Goal: Task Accomplishment & Management: Complete application form

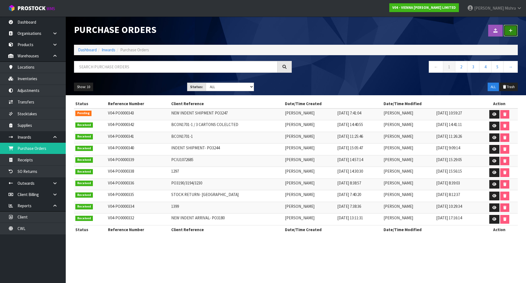
click at [508, 31] on link at bounding box center [511, 31] width 14 height 12
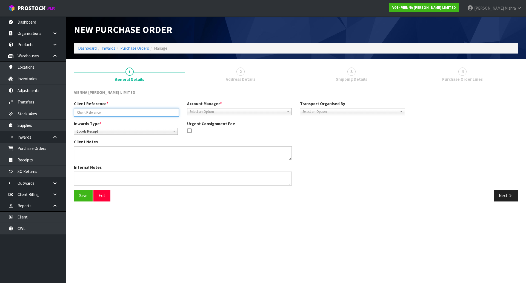
click at [151, 115] on input "text" at bounding box center [126, 112] width 105 height 8
paste input "PO3277- NEW INDENT SHIPMENT"
type input "PO3277- NEW INDENT SHIPMENT"
click at [253, 115] on div "Client Reference * PO3277- NEW INDENT SHIPMENT Account Manager * [PERSON_NAME] …" at bounding box center [239, 111] width 339 height 20
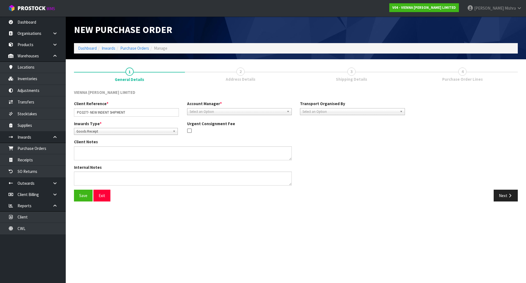
click at [243, 113] on span "Select an Option" at bounding box center [237, 111] width 95 height 7
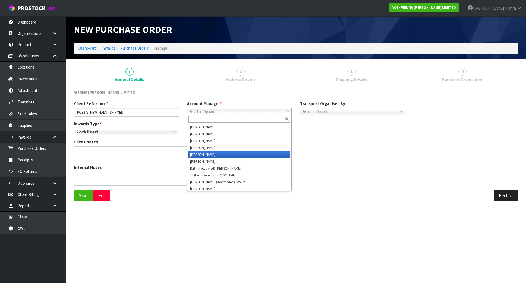
click at [238, 152] on li "[PERSON_NAME]" at bounding box center [240, 154] width 102 height 7
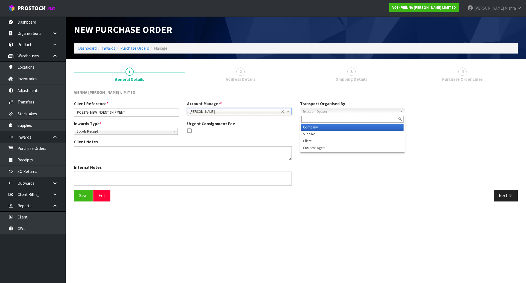
click at [347, 111] on span "Select an Option" at bounding box center [350, 111] width 95 height 7
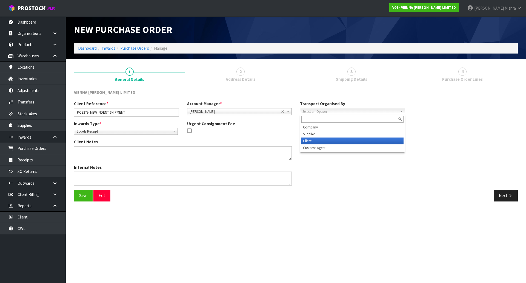
click at [339, 141] on li "Client" at bounding box center [352, 140] width 102 height 7
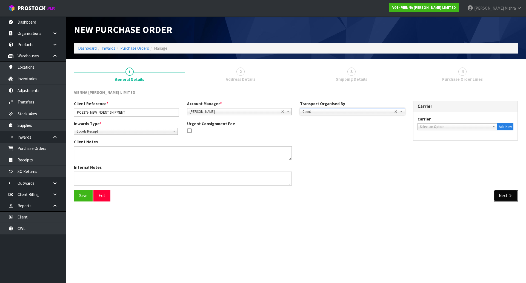
click at [514, 196] on button "Next" at bounding box center [506, 195] width 24 height 12
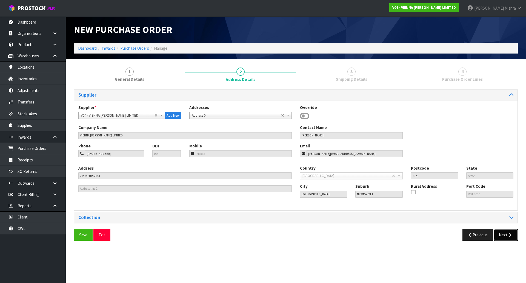
click at [508, 235] on icon "button" at bounding box center [510, 234] width 5 height 4
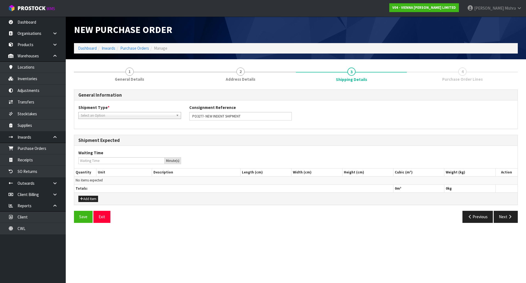
click at [135, 113] on span "Select an Option" at bounding box center [127, 115] width 93 height 7
click at [129, 132] on li "LCL National" at bounding box center [130, 130] width 100 height 7
click at [506, 219] on button "Next" at bounding box center [506, 216] width 24 height 12
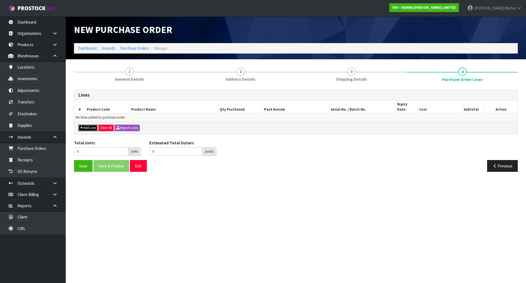
click at [88, 124] on button "Add Line" at bounding box center [87, 127] width 19 height 7
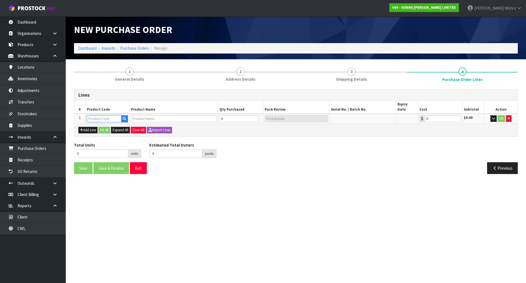
click at [107, 116] on input "text" at bounding box center [104, 118] width 35 height 7
paste input "PO3277- NEW INDENT SHIPMENT"
type input "PO3277- NEW INDENT SHIPMENT"
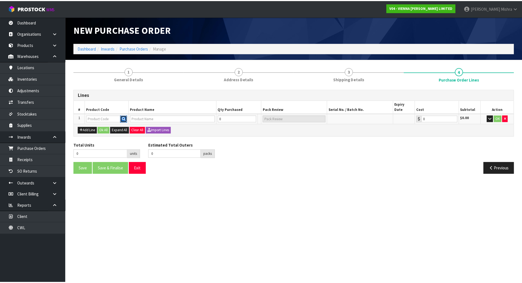
scroll to position [0, 0]
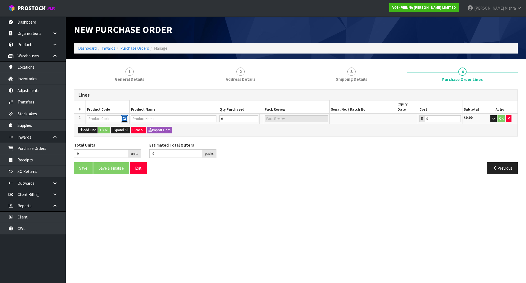
click at [124, 117] on icon "button" at bounding box center [125, 119] width 4 height 4
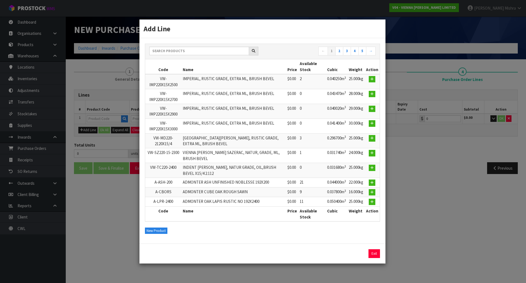
click at [180, 55] on div "← 1 2 3 4 5 →" at bounding box center [262, 52] width 235 height 10
click at [181, 49] on input "text" at bounding box center [199, 51] width 100 height 8
paste input "PO3277- New Indent Shipment"
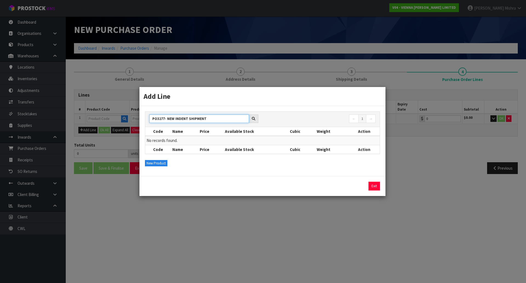
click at [223, 115] on input "PO3277- NEW INDENT SHIPMENT" at bounding box center [199, 118] width 100 height 8
paste input "E-LN204-2200 TOWN"
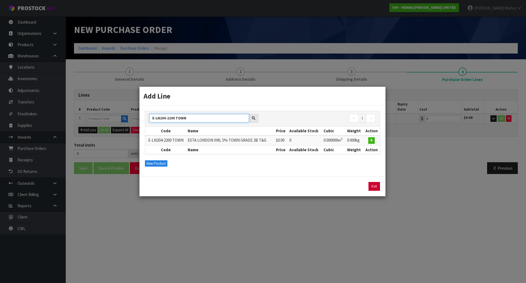
type input "E-LN204-2200 TOWN"
click at [375, 185] on link "Exit" at bounding box center [375, 186] width 12 height 9
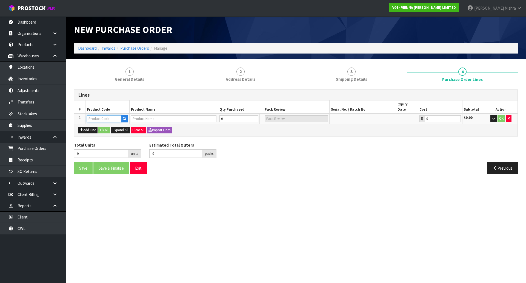
click at [89, 115] on input "text" at bounding box center [104, 118] width 35 height 7
paste input "E-LN204-2200 TOWN"
type input "E-LN204-2200 TOWN"
type input "ESTA LONDON XML 5% TOWN GRADE 2B T&G"
type input "0.00"
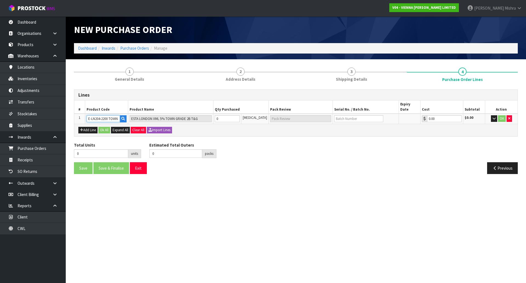
type input "E-LN204-2200 TOWN"
drag, startPoint x: 229, startPoint y: 113, endPoint x: 217, endPoint y: 113, distance: 12.1
click at [217, 113] on tr "1 E-LN204-2200 TOWN ESTA LONDON XML 5% TOWN GRADE 2B T&G 0 [MEDICAL_DATA] 0.00 …" at bounding box center [295, 118] width 443 height 10
type input "3"
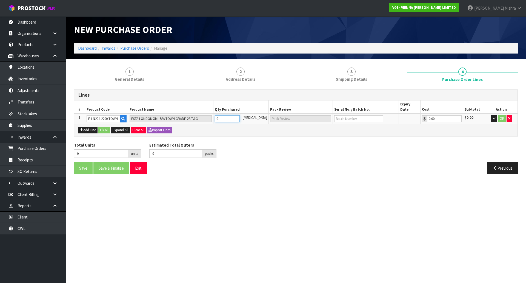
type input "3"
type input "3 CTN"
type input "33"
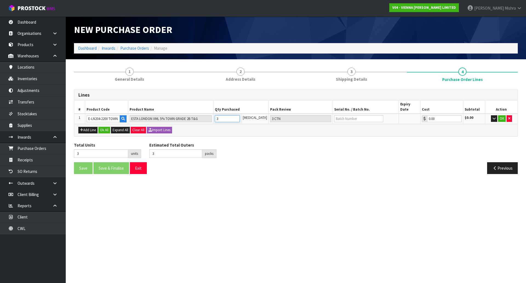
type input "33 CTN"
type input "33"
click at [351, 115] on input "text" at bounding box center [358, 118] width 49 height 7
paste input "PO3277"
type input "PO3277"
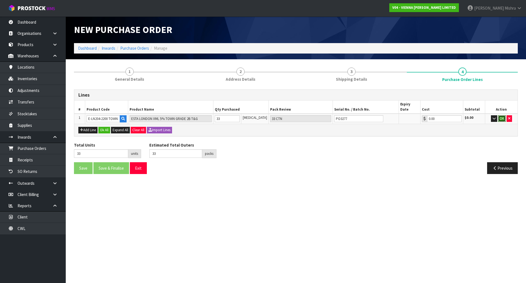
click at [502, 115] on button "OK" at bounding box center [502, 118] width 8 height 7
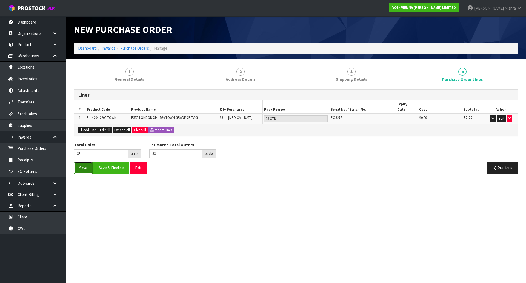
click at [84, 162] on button "Save" at bounding box center [83, 168] width 19 height 12
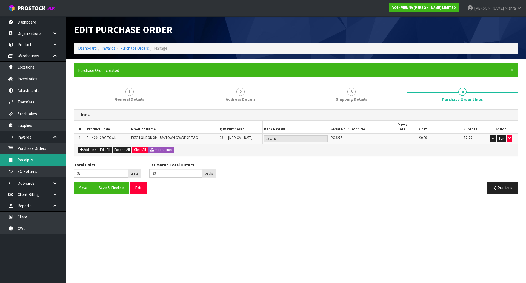
type input "0"
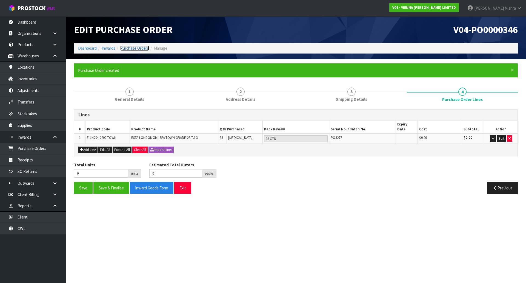
click at [139, 47] on link "Purchase Orders" at bounding box center [134, 47] width 29 height 5
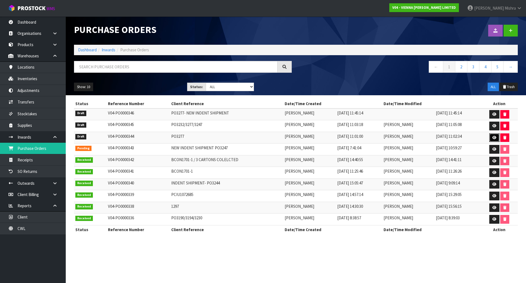
click at [493, 138] on icon at bounding box center [494, 138] width 4 height 4
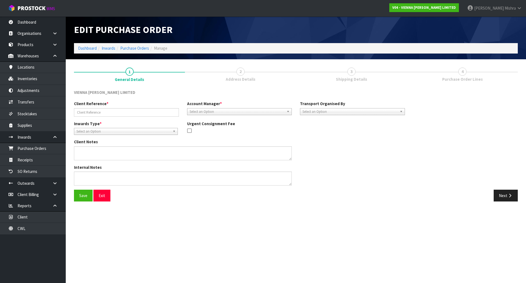
type input "PO3277"
drag, startPoint x: 514, startPoint y: 192, endPoint x: 511, endPoint y: 198, distance: 6.2
click at [514, 192] on button "Next" at bounding box center [506, 195] width 24 height 12
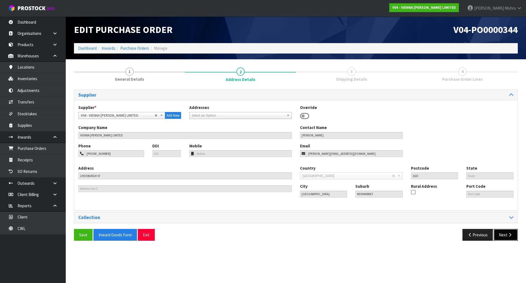
click at [508, 234] on icon "button" at bounding box center [510, 234] width 5 height 4
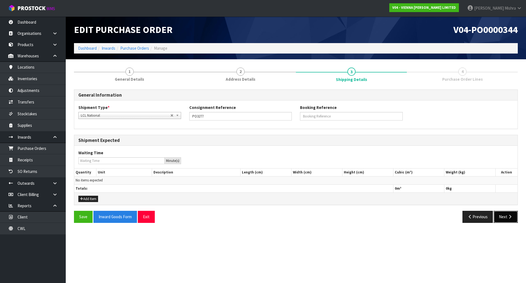
click at [499, 221] on button "Next" at bounding box center [506, 216] width 24 height 12
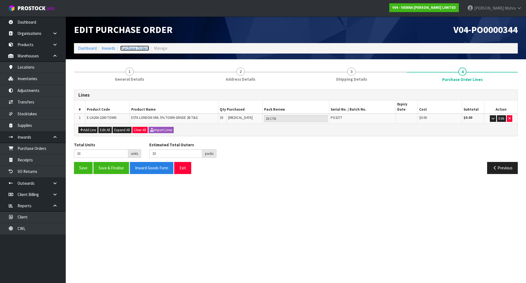
click at [136, 47] on link "Purchase Orders" at bounding box center [134, 47] width 29 height 5
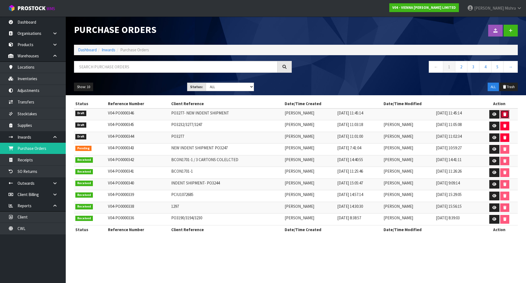
click at [504, 113] on icon "button" at bounding box center [504, 114] width 3 height 4
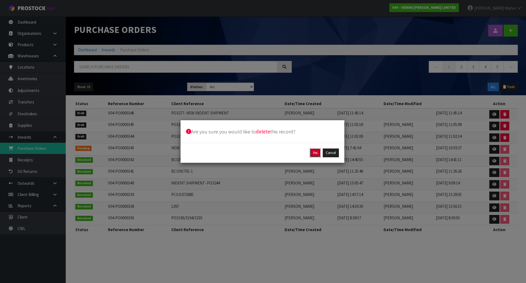
click at [315, 152] on button "Yes" at bounding box center [315, 152] width 11 height 9
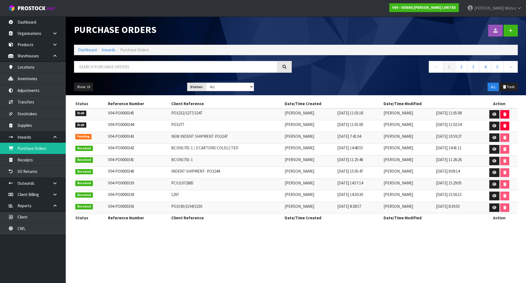
click at [84, 46] on ol "Dashboard Inwards Purchase Orders" at bounding box center [296, 50] width 444 height 10
click at [84, 48] on link "Dashboard" at bounding box center [87, 49] width 19 height 5
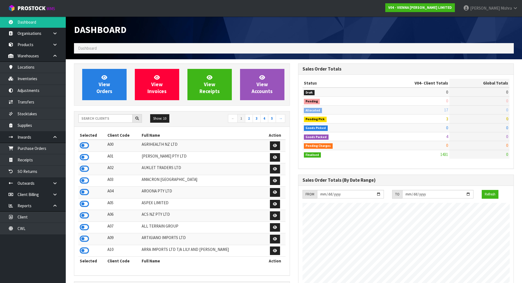
scroll to position [433, 224]
click at [95, 118] on input "text" at bounding box center [105, 118] width 54 height 8
type input "D05"
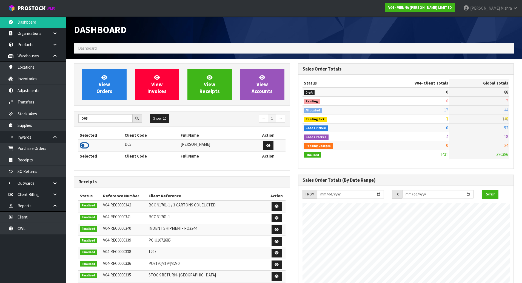
click at [84, 142] on icon at bounding box center [84, 145] width 9 height 8
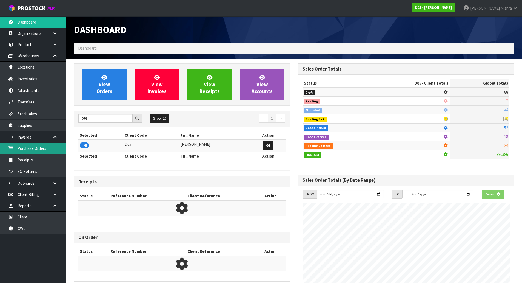
scroll to position [445, 224]
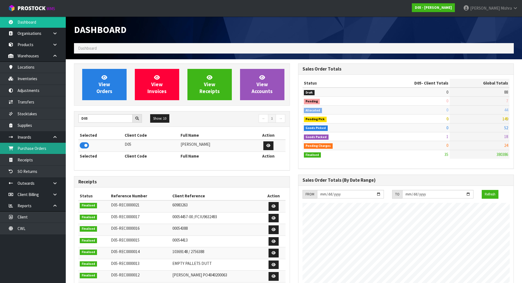
click at [40, 146] on link "Purchase Orders" at bounding box center [33, 148] width 66 height 11
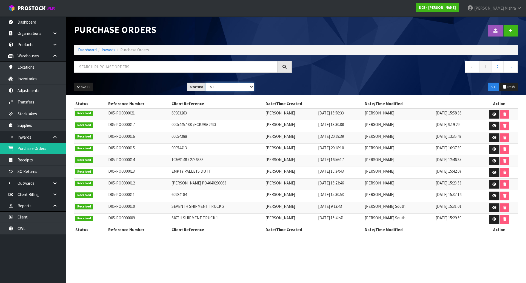
click at [229, 84] on select "Draft Pending Received Cancelled ALL" at bounding box center [230, 86] width 49 height 8
select select "string:0"
click at [206, 82] on select "Draft Pending Received Cancelled ALL" at bounding box center [230, 86] width 49 height 8
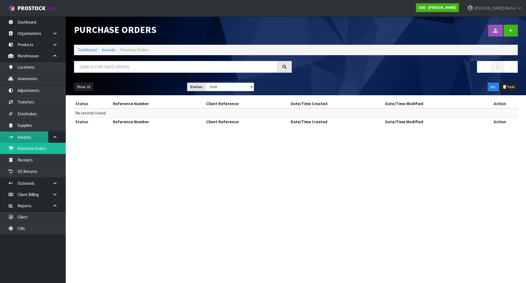
click at [33, 136] on link "Inwards" at bounding box center [33, 136] width 66 height 11
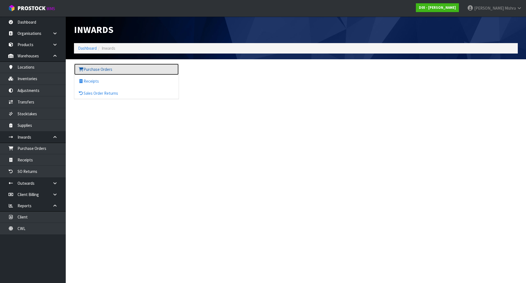
click at [102, 71] on link "Purchase Orders" at bounding box center [126, 69] width 104 height 11
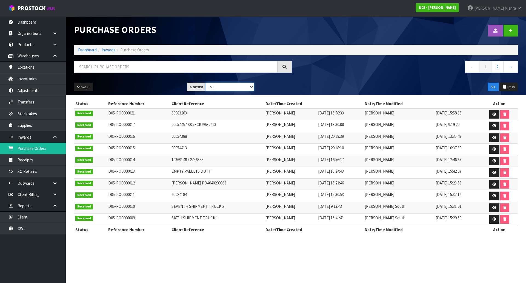
click at [237, 88] on select "Draft Pending Received Cancelled ALL" at bounding box center [230, 86] width 49 height 8
click at [206, 82] on select "Draft Pending Received Cancelled ALL" at bounding box center [230, 86] width 49 height 8
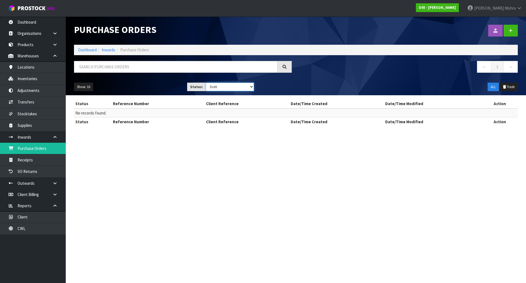
click at [238, 86] on select "Draft Pending Received Cancelled ALL" at bounding box center [230, 86] width 49 height 8
click at [206, 82] on select "Draft Pending Received Cancelled ALL" at bounding box center [230, 86] width 49 height 8
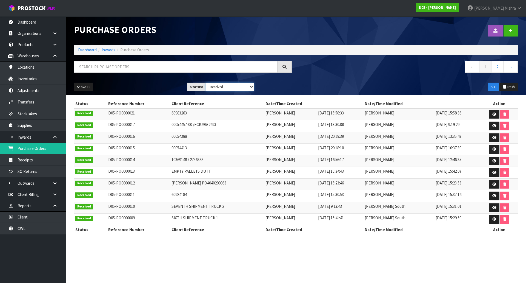
click at [241, 88] on select "Draft Pending Received Cancelled ALL" at bounding box center [230, 86] width 49 height 8
click at [206, 82] on select "Draft Pending Received Cancelled ALL" at bounding box center [230, 86] width 49 height 8
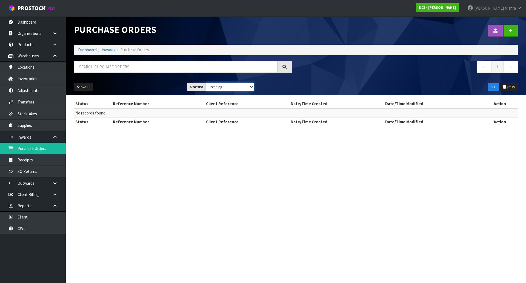
click at [225, 87] on select "Draft Pending Received Cancelled ALL" at bounding box center [230, 86] width 49 height 8
select select "string:0"
click at [206, 82] on select "Draft Pending Received Cancelled ALL" at bounding box center [230, 86] width 49 height 8
click at [33, 138] on link "Inwards" at bounding box center [33, 136] width 66 height 11
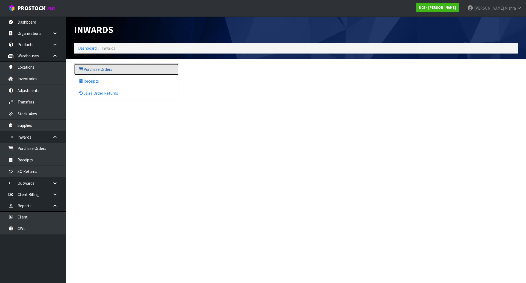
click at [117, 68] on link "Purchase Orders" at bounding box center [126, 69] width 104 height 11
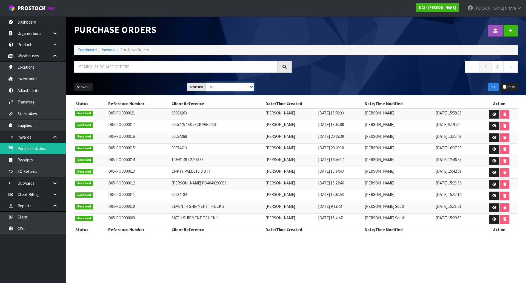
click at [229, 87] on select "Draft Pending Received Cancelled ALL" at bounding box center [230, 86] width 49 height 8
click at [206, 82] on select "Draft Pending Received Cancelled ALL" at bounding box center [230, 86] width 49 height 8
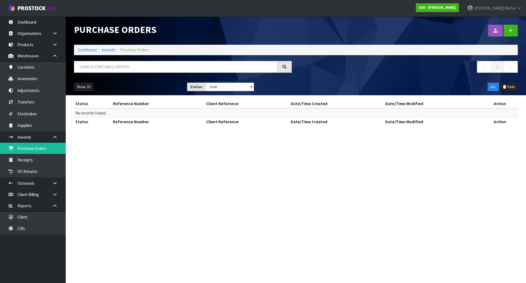
click at [224, 81] on div "Show: 10 5 10 25 50 Status: Draft Pending Received Cancelled ALL ALL Trash" at bounding box center [296, 86] width 452 height 17
click at [224, 88] on select "Draft Pending Received Cancelled ALL" at bounding box center [230, 86] width 49 height 8
select select "string:ALL"
click at [206, 82] on select "Draft Pending Received Cancelled ALL" at bounding box center [230, 86] width 49 height 8
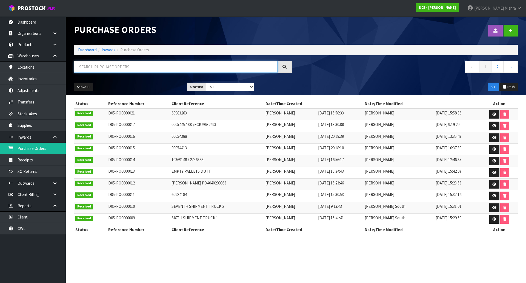
click at [172, 65] on input "text" at bounding box center [176, 67] width 204 height 12
paste input "FW: Stock order number: (00054839-00/10063522 rtn)"
click at [155, 66] on input "FW: Stock order number: (00054839-00/10063522 rtn)" at bounding box center [176, 67] width 204 height 12
type input "FW: STOCK ORDER NUMBER: (00054839-00/10063522 RTN)"
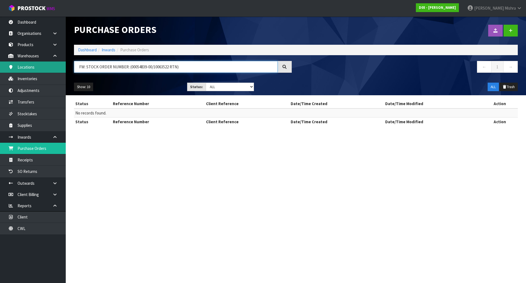
drag, startPoint x: 203, startPoint y: 65, endPoint x: 62, endPoint y: 70, distance: 140.4
click at [62, 70] on body "Toggle navigation ProStock WMS D05 - [PERSON_NAME] [PERSON_NAME] Logout Dashboa…" at bounding box center [263, 141] width 526 height 283
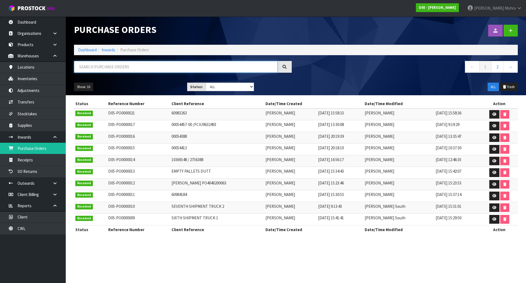
click at [129, 65] on input "text" at bounding box center [176, 67] width 204 height 12
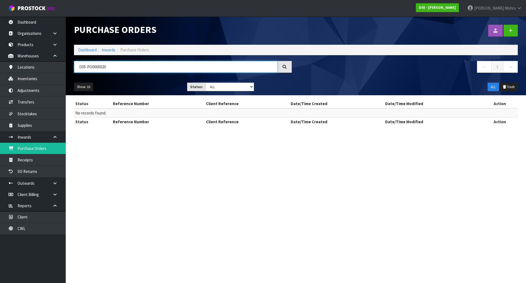
type input "D05-PO0000020"
drag, startPoint x: 140, startPoint y: 67, endPoint x: 36, endPoint y: 77, distance: 104.3
click at [36, 77] on body "Toggle navigation ProStock WMS D05 - [PERSON_NAME] [PERSON_NAME] Logout Dashboa…" at bounding box center [263, 141] width 526 height 283
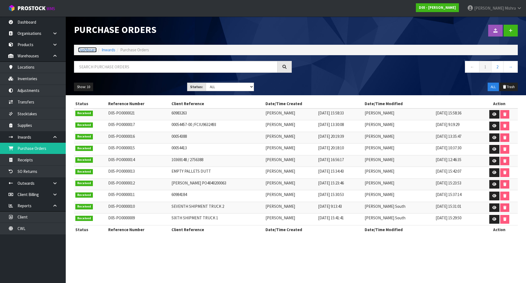
click at [86, 49] on link "Dashboard" at bounding box center [87, 49] width 19 height 5
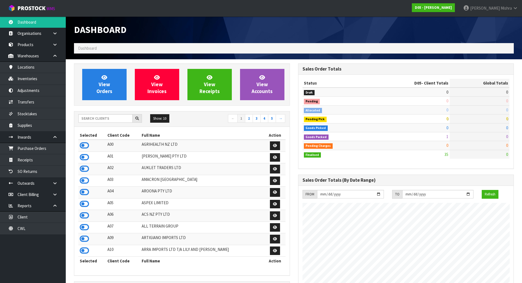
scroll to position [445, 224]
click at [96, 118] on input "text" at bounding box center [105, 118] width 54 height 8
type input "13"
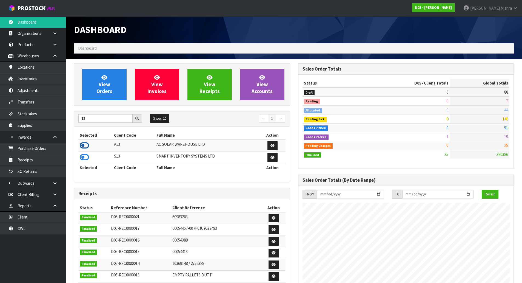
click at [85, 147] on icon at bounding box center [84, 145] width 9 height 8
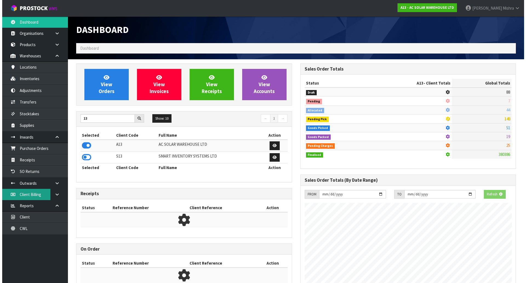
scroll to position [427, 224]
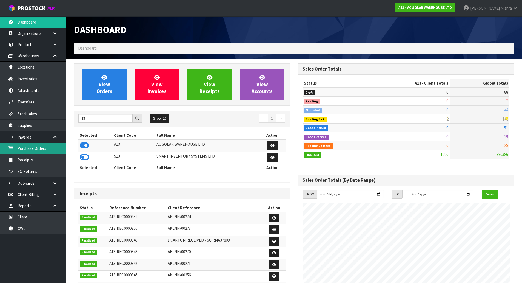
click at [49, 151] on link "Purchase Orders" at bounding box center [33, 148] width 66 height 11
